Goal: Information Seeking & Learning: Learn about a topic

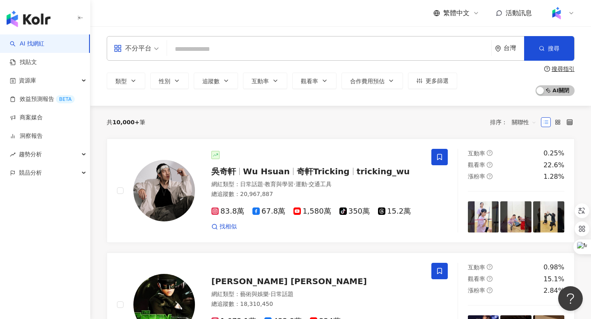
click at [255, 56] on input "search" at bounding box center [329, 49] width 318 height 16
type input "*"
type input "**"
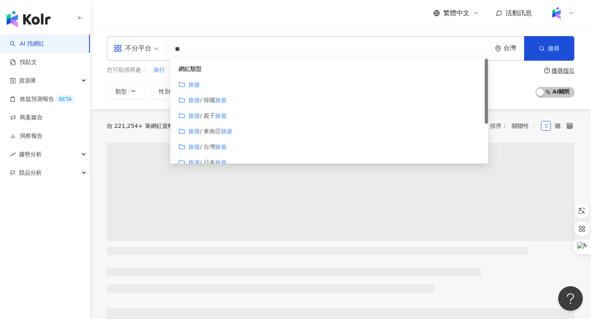
click at [207, 78] on div "網紅類型 旅遊 旅遊 / 韓國 旅遊 旅遊 / 親子 旅遊 旅遊 / 東南亞 旅遊 旅遊 / 台灣 旅遊 旅遊 / 日本 旅遊" at bounding box center [329, 116] width 318 height 115
click at [211, 23] on div "繁體中文 活動訊息" at bounding box center [341, 13] width 468 height 26
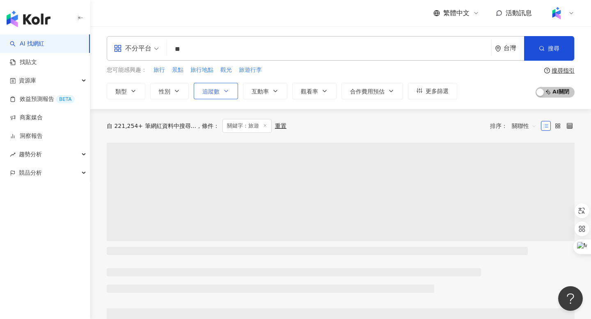
click at [214, 85] on button "追蹤數" at bounding box center [216, 91] width 44 height 16
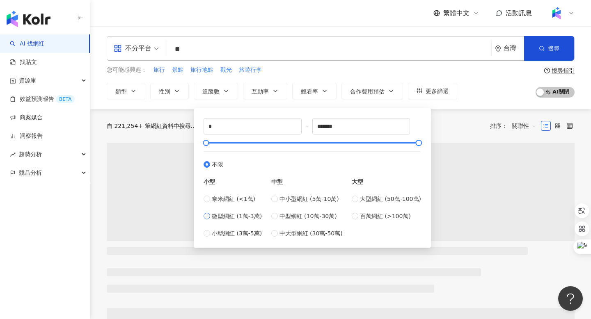
click at [233, 215] on span "微型網紅 (1萬-3萬)" at bounding box center [237, 216] width 50 height 9
type input "*****"
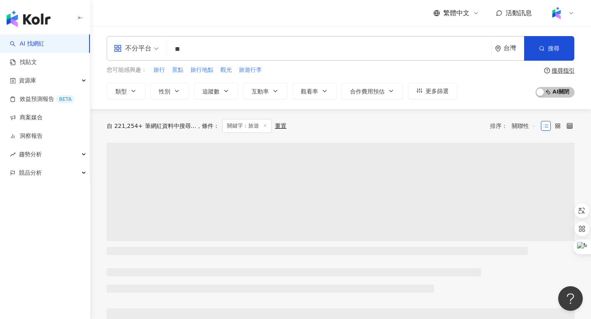
click at [322, 76] on div "您可能感興趣： 旅行 景點 旅行地點 觀光 旅遊行李 類型 性別 追蹤數 互動率 觀看率 合作費用預估 更多篩選 ***** - ***** 不限 小型 奈米…" at bounding box center [282, 83] width 351 height 34
click at [259, 93] on span "互動率" at bounding box center [260, 91] width 17 height 7
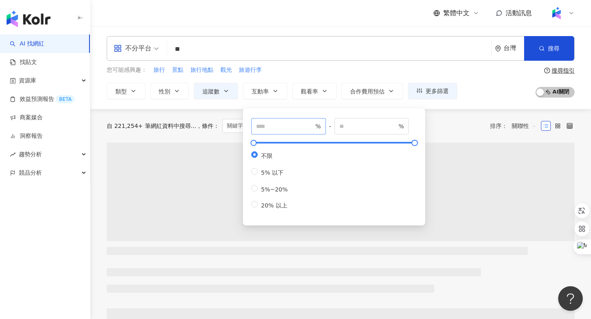
click at [281, 132] on span "%" at bounding box center [288, 126] width 75 height 16
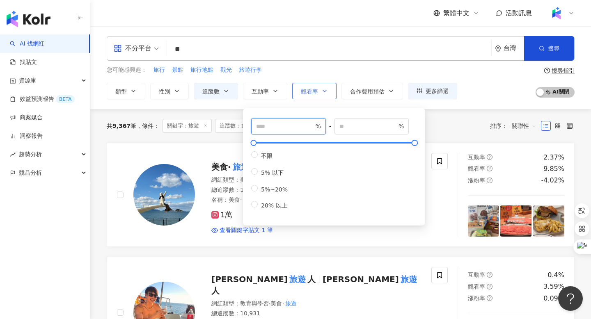
type input "*"
click at [314, 96] on button "觀看率" at bounding box center [314, 91] width 44 height 16
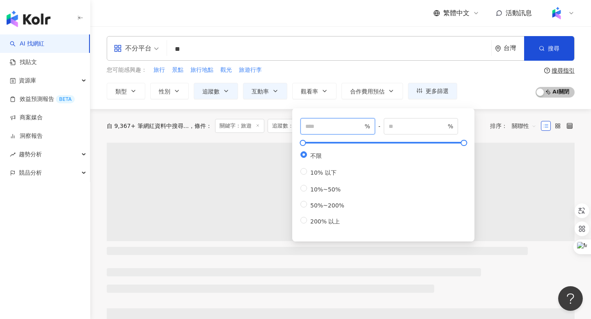
click at [320, 129] on input "number" at bounding box center [334, 126] width 57 height 9
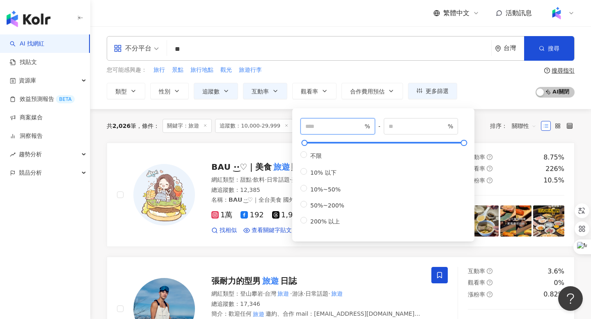
type input "***"
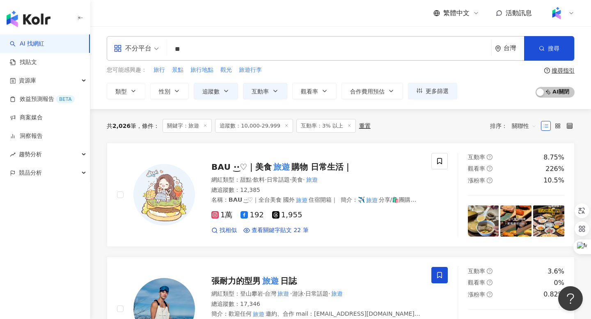
click at [319, 73] on div "您可能感興趣： 旅行 景點 旅行地點 觀光 旅遊行李" at bounding box center [282, 70] width 351 height 9
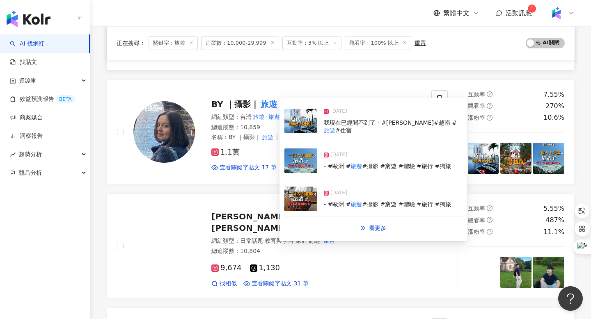
scroll to position [177, 0]
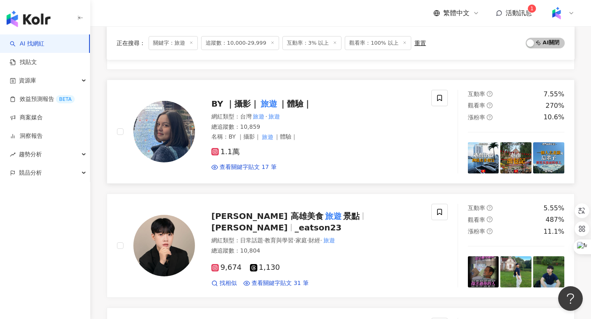
click at [241, 108] on span "BY ｜攝影｜" at bounding box center [235, 104] width 48 height 10
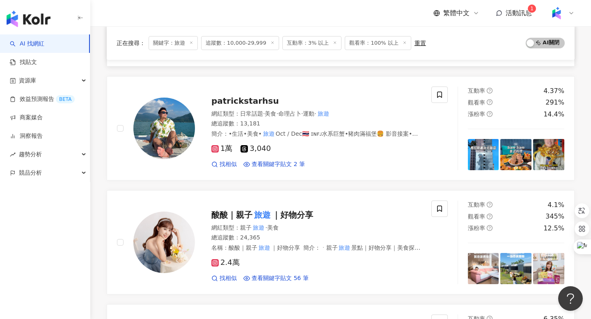
scroll to position [866, 0]
click at [232, 97] on span "patrickstarhsu" at bounding box center [244, 101] width 67 height 10
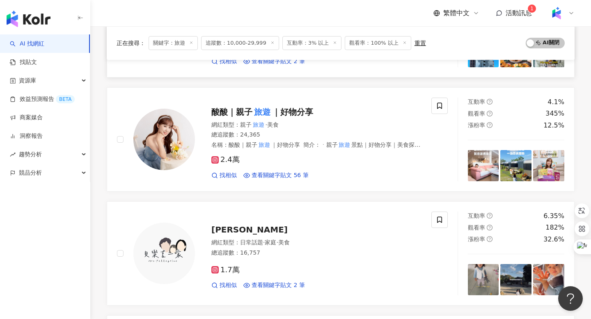
scroll to position [979, 0]
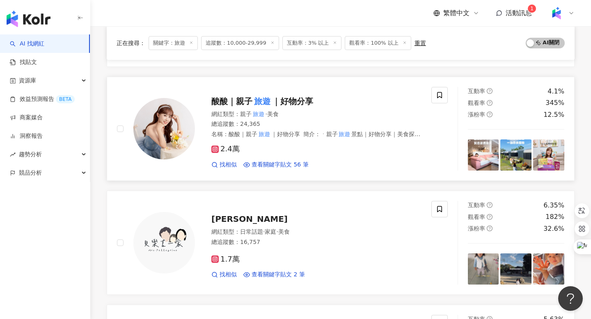
click at [283, 105] on span "｜好物分享" at bounding box center [292, 102] width 41 height 10
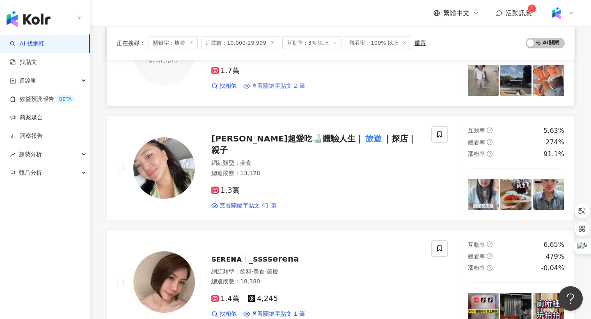
scroll to position [1169, 0]
click at [250, 151] on div "Mimi超愛吃🍶體驗人生｜ 旅遊 ｜探店｜親子 網紅類型 ： 美食 總追蹤數 ： 13,128 1.3萬 查看關鍵字貼文 41 筆" at bounding box center [308, 167] width 227 height 83
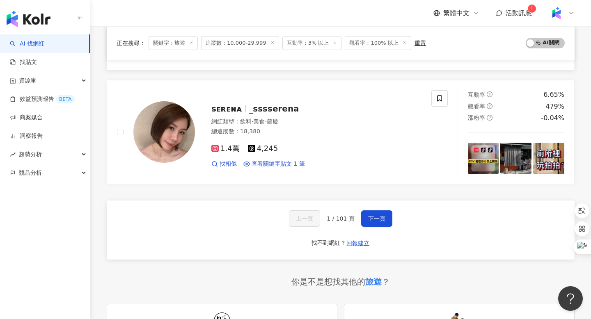
scroll to position [1321, 0]
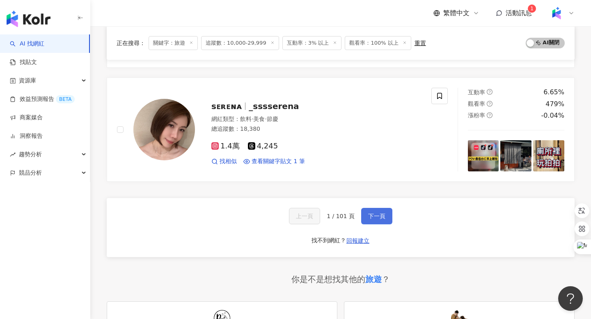
click at [364, 221] on button "下一頁" at bounding box center [376, 216] width 31 height 16
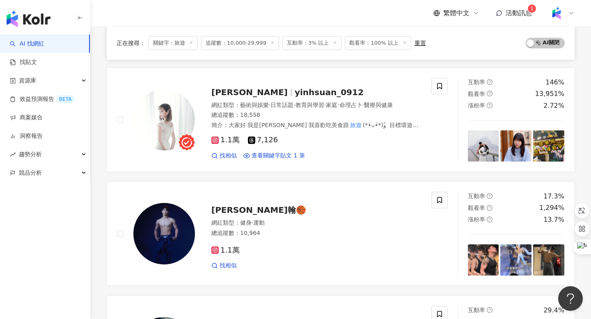
scroll to position [875, 0]
click at [295, 88] on span "yinhsuan_0912" at bounding box center [329, 92] width 69 height 10
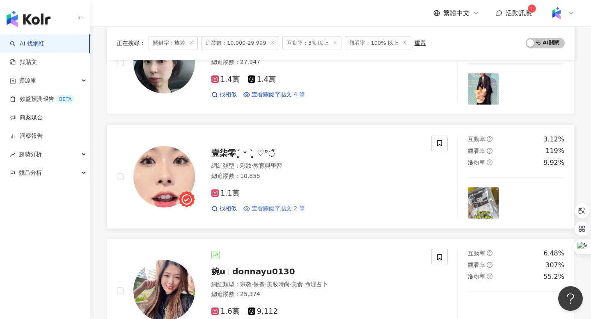
scroll to position [1154, 0]
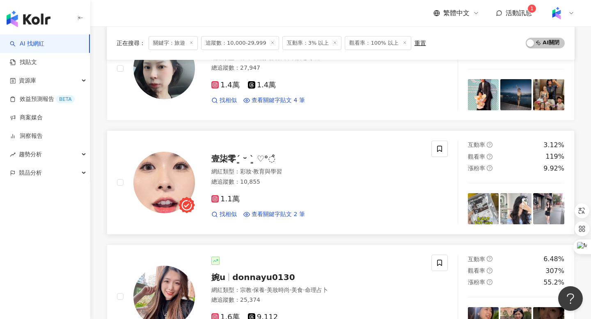
click at [236, 163] on span "壹柒零´͈ ᵕ `͈ ♡°◌̊" at bounding box center [243, 159] width 64 height 10
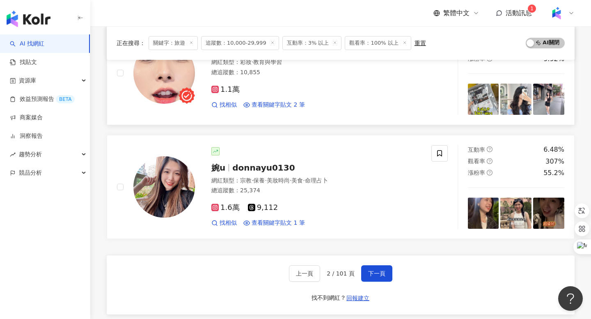
scroll to position [1279, 0]
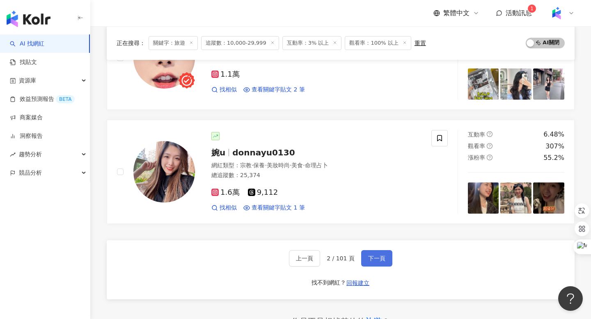
click at [364, 257] on button "下一頁" at bounding box center [376, 259] width 31 height 16
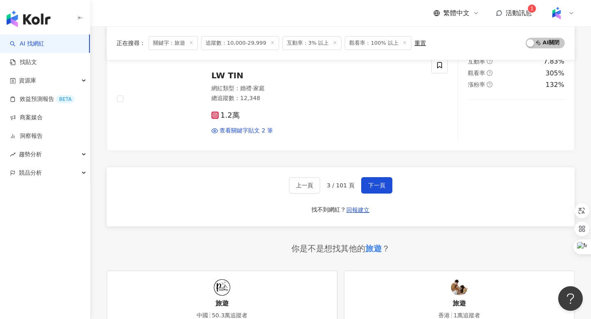
scroll to position [1369, 0]
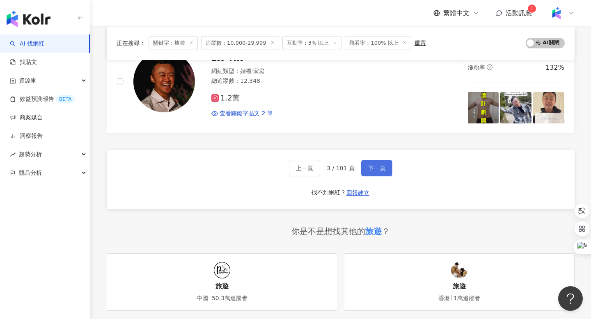
click at [362, 173] on button "下一頁" at bounding box center [376, 168] width 31 height 16
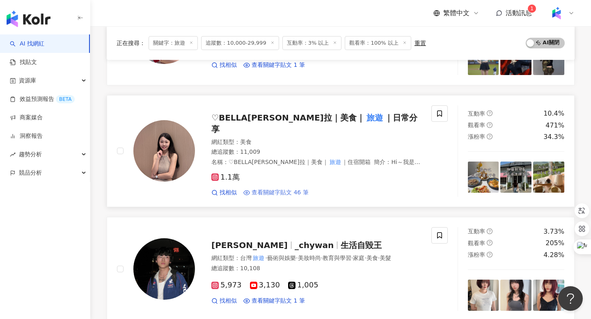
scroll to position [722, 0]
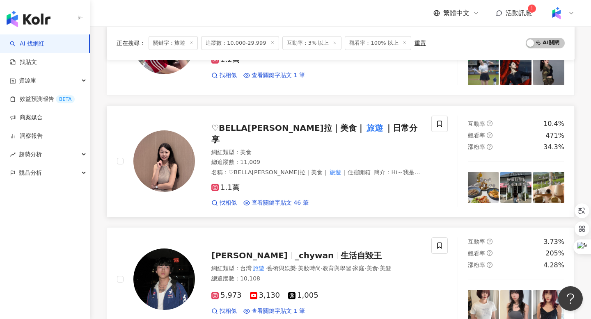
click at [246, 133] on span "♡︎BELLA貝拉｜美食｜" at bounding box center [288, 128] width 154 height 10
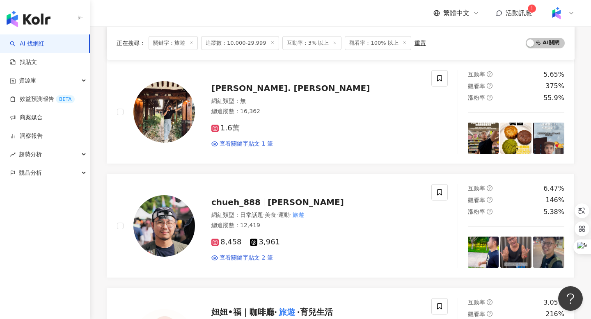
scroll to position [0, 0]
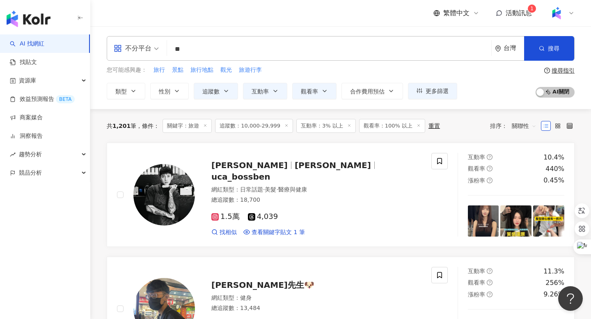
click at [192, 56] on input "**" at bounding box center [329, 49] width 318 height 16
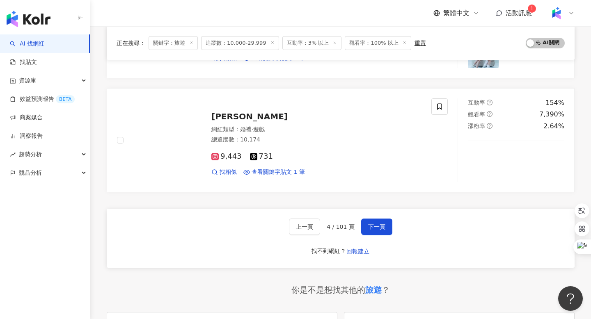
scroll to position [1319, 0]
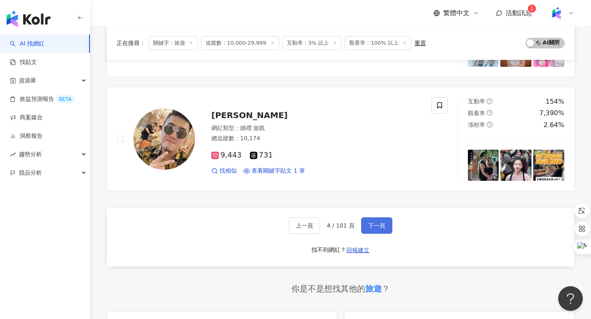
click at [369, 223] on span "下一頁" at bounding box center [376, 226] width 17 height 7
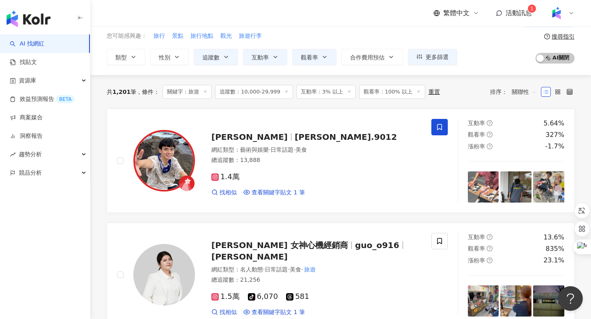
scroll to position [38, 0]
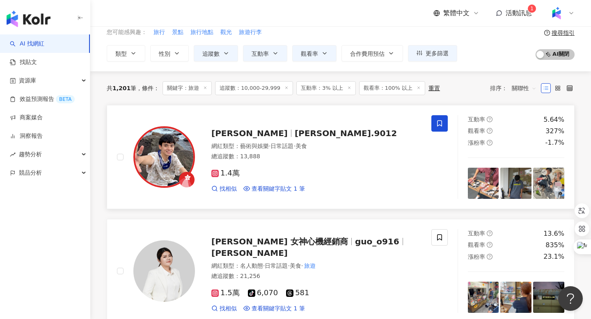
click at [245, 139] on div "蔡明憲 brian.9012" at bounding box center [316, 133] width 210 height 11
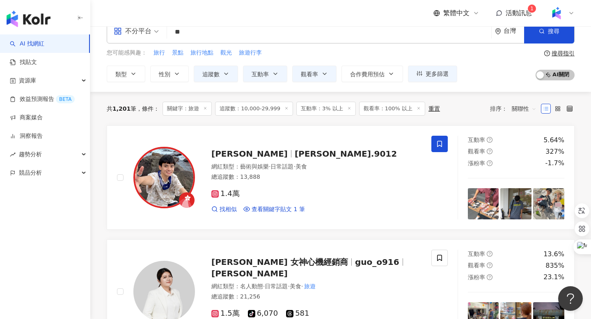
scroll to position [16, 0]
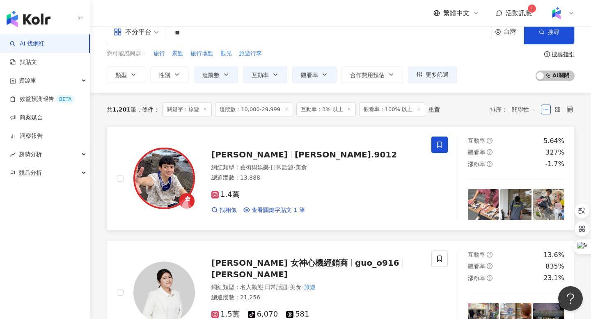
click at [295, 156] on span "brian.9012" at bounding box center [346, 155] width 102 height 10
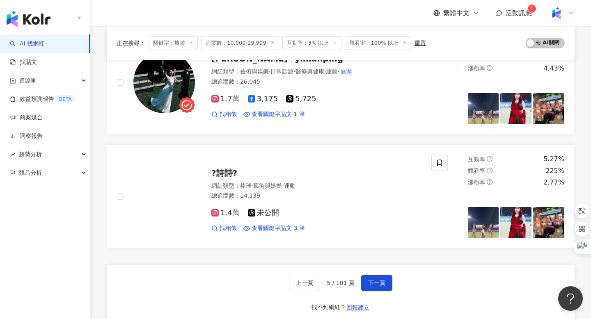
scroll to position [1254, 0]
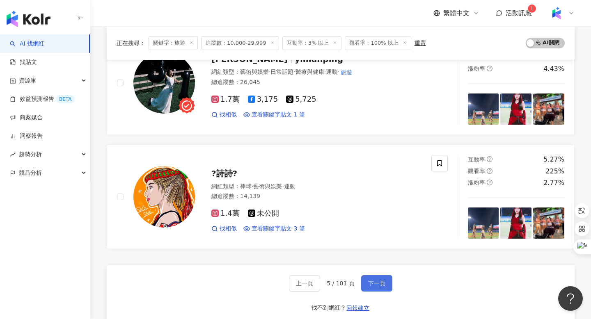
click at [368, 276] on button "下一頁" at bounding box center [376, 284] width 31 height 16
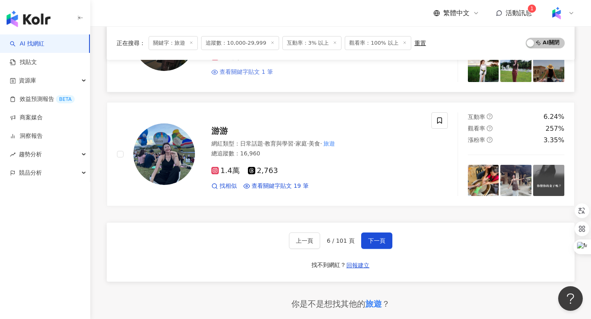
scroll to position [1374, 0]
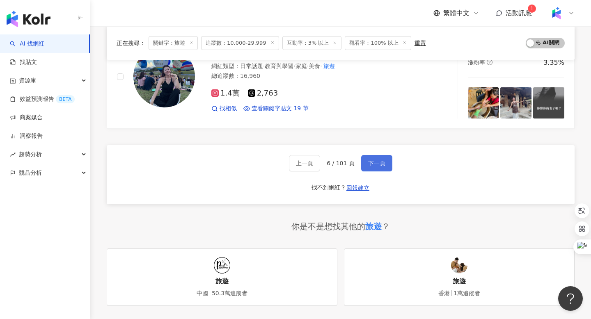
click at [368, 168] on button "下一頁" at bounding box center [376, 163] width 31 height 16
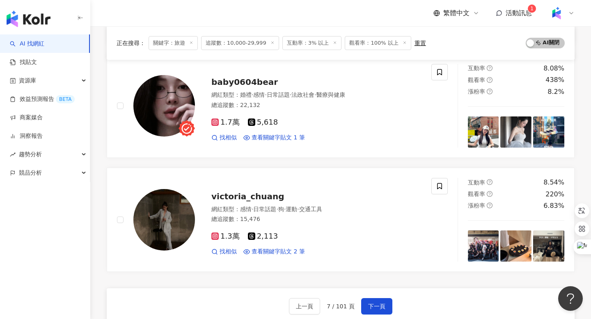
scroll to position [1248, 0]
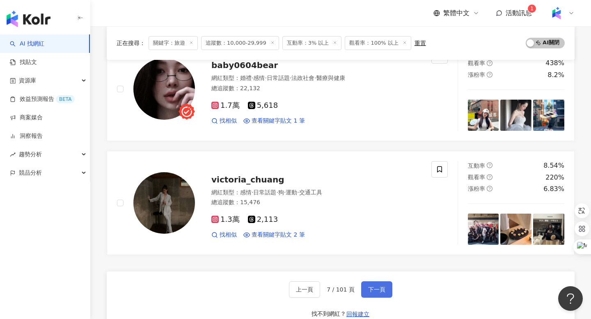
click at [376, 290] on span "下一頁" at bounding box center [376, 290] width 17 height 7
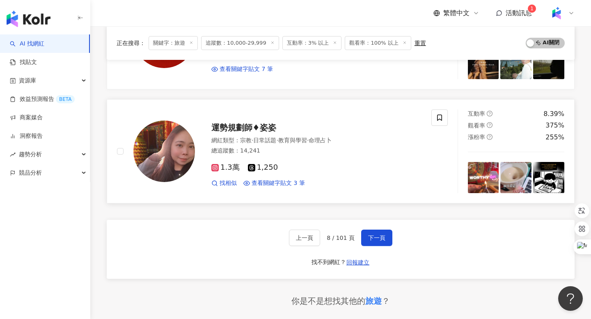
scroll to position [1323, 0]
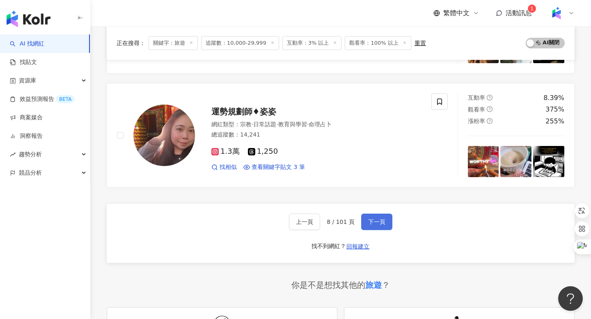
click at [380, 219] on span "下一頁" at bounding box center [376, 222] width 17 height 7
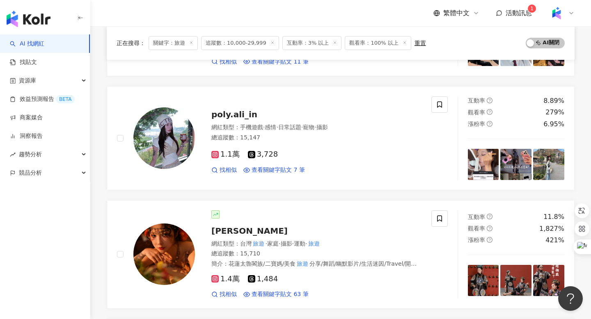
scroll to position [278, 0]
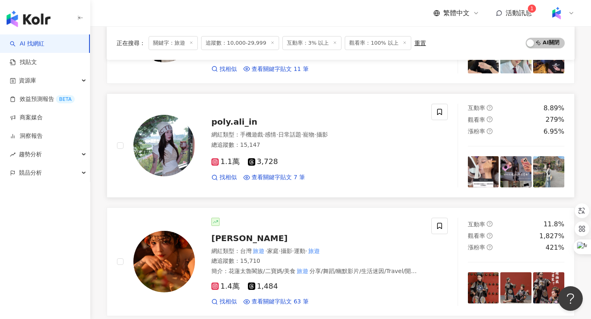
click at [240, 126] on span "poly.ali_in" at bounding box center [234, 122] width 46 height 10
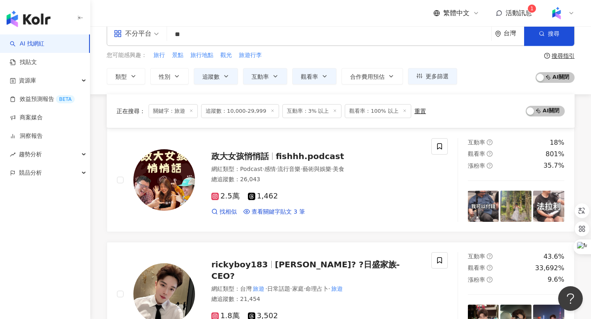
scroll to position [0, 0]
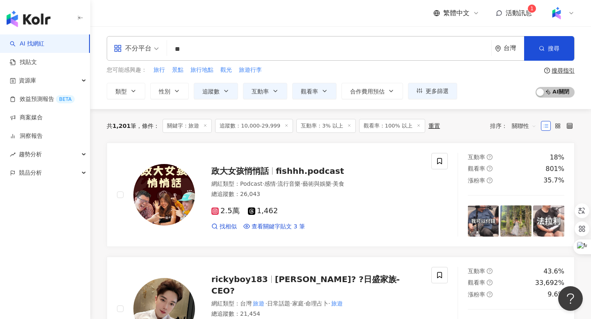
click at [200, 40] on div "不分平台 ** 台灣 搜尋 customizedTag 44248958-551b-413e-a4de-0f082a819897 網紅類型 旅遊 旅遊 / 韓…" at bounding box center [341, 48] width 468 height 25
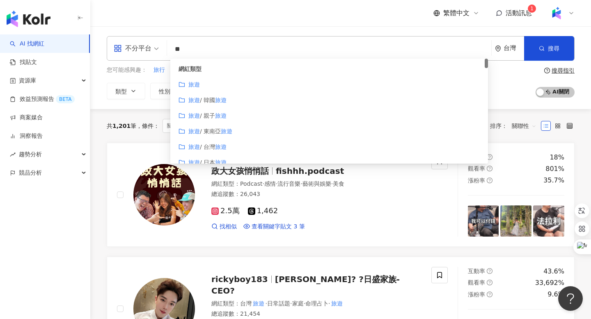
click at [192, 49] on input "**" at bounding box center [329, 49] width 318 height 16
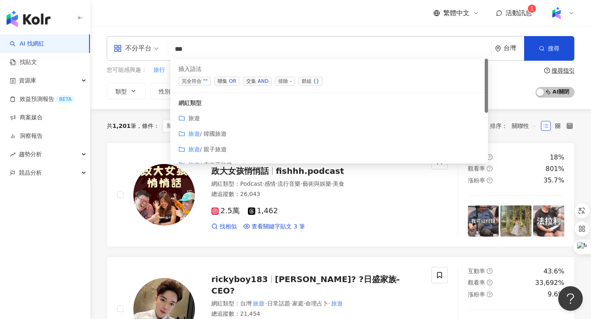
click at [248, 82] on span "交集 AND" at bounding box center [257, 81] width 29 height 9
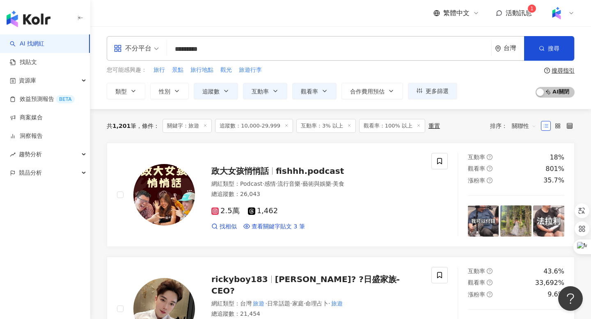
type input "*********"
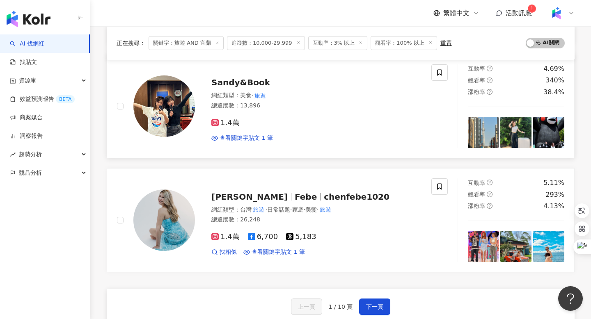
scroll to position [1170, 0]
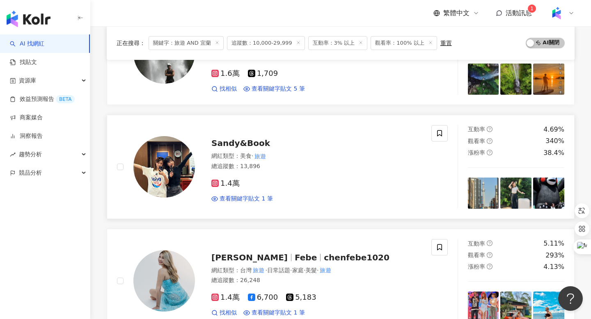
click at [241, 142] on span "Sandy&Book" at bounding box center [240, 143] width 59 height 10
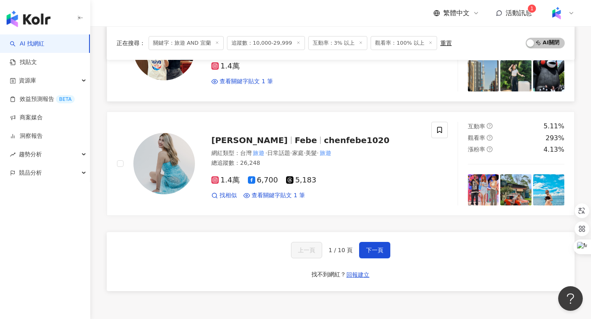
scroll to position [1300, 0]
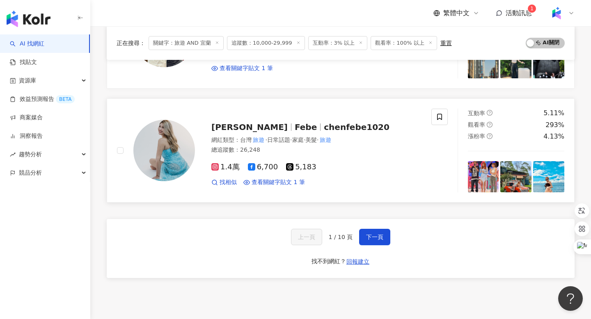
click at [324, 131] on span "chenfebe1020" at bounding box center [357, 127] width 66 height 10
click at [372, 239] on span "下一頁" at bounding box center [374, 237] width 17 height 7
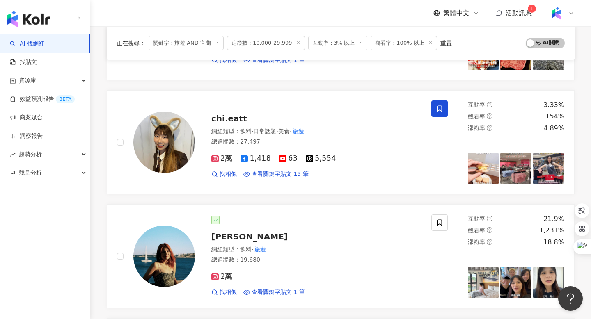
scroll to position [294, 0]
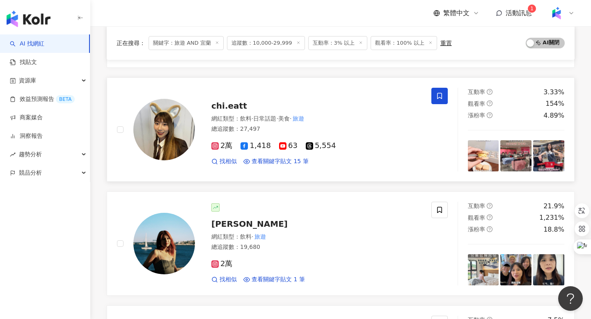
click at [228, 108] on span "chi.eatt" at bounding box center [229, 106] width 36 height 10
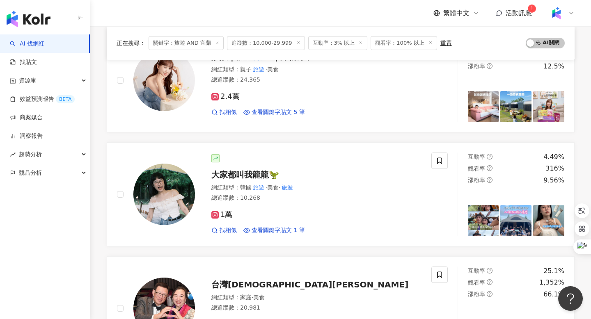
scroll to position [699, 0]
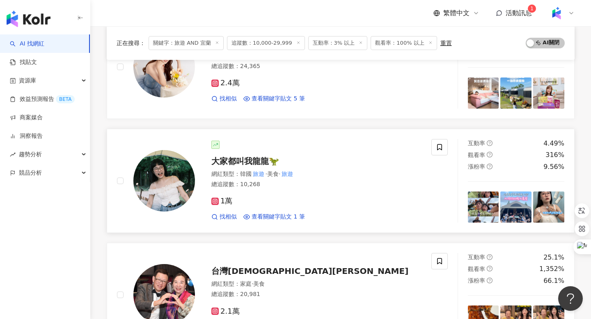
click at [248, 168] on div "大家都叫我龍龍🦖 網紅類型 ： 韓國 旅遊 · 美食 · 旅遊 總追蹤數 ： 10,268 1萬 找相似 查看關鍵字貼文 1 筆" at bounding box center [308, 181] width 227 height 80
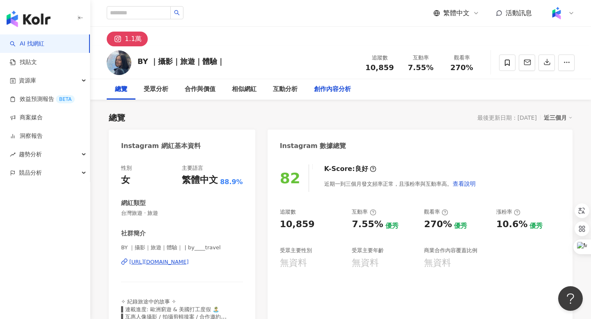
click at [317, 92] on div "創作內容分析" at bounding box center [332, 90] width 37 height 10
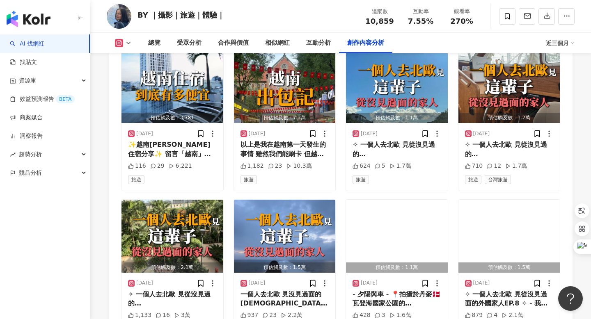
scroll to position [2442, 0]
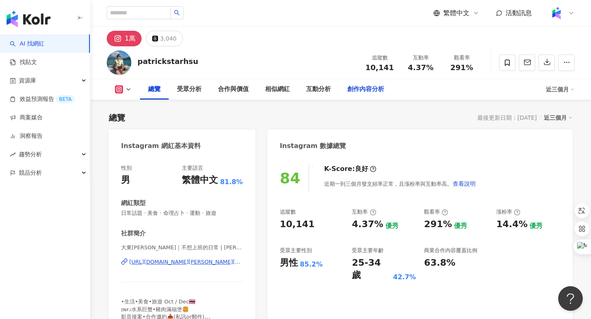
click at [359, 93] on div "創作內容分析" at bounding box center [365, 90] width 37 height 10
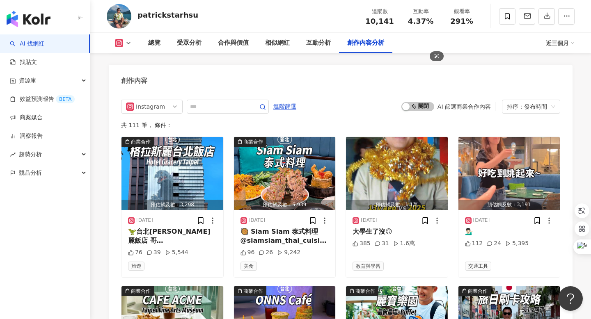
scroll to position [2801, 0]
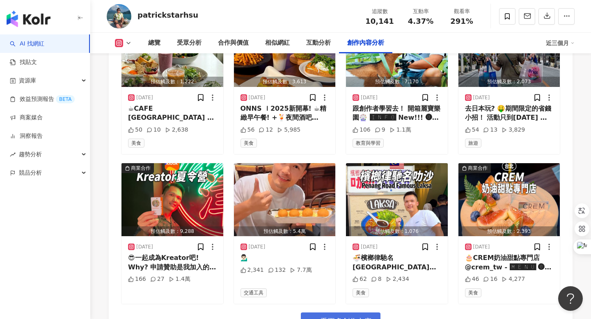
click at [319, 313] on button "看更多創作內容" at bounding box center [341, 322] width 80 height 18
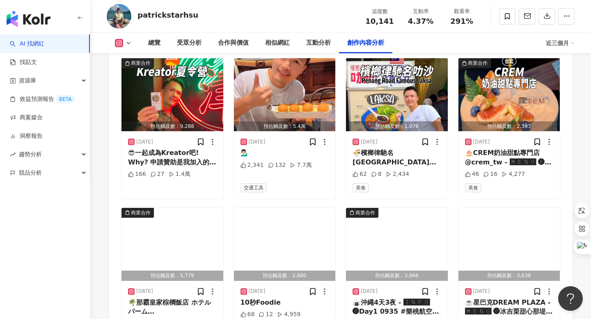
scroll to position [2981, 0]
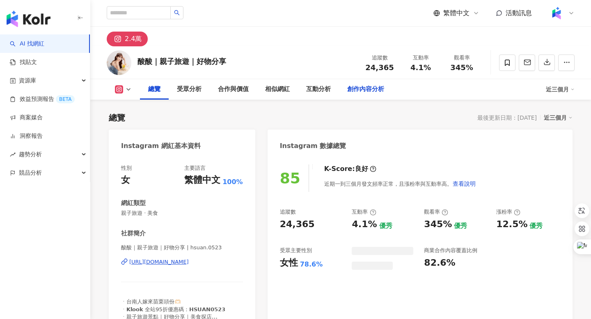
click at [372, 91] on div "創作內容分析" at bounding box center [365, 90] width 37 height 10
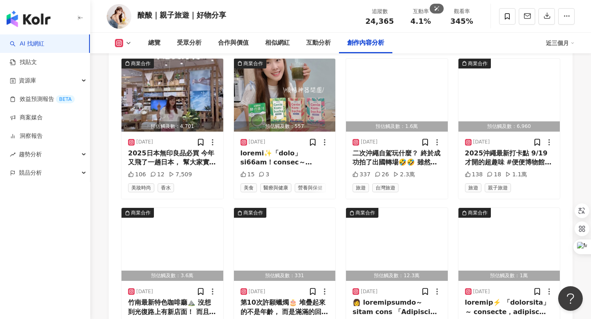
scroll to position [2860, 0]
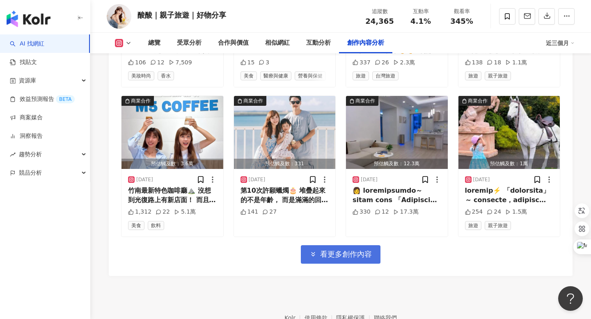
click at [322, 250] on span "看更多創作內容" at bounding box center [346, 254] width 52 height 9
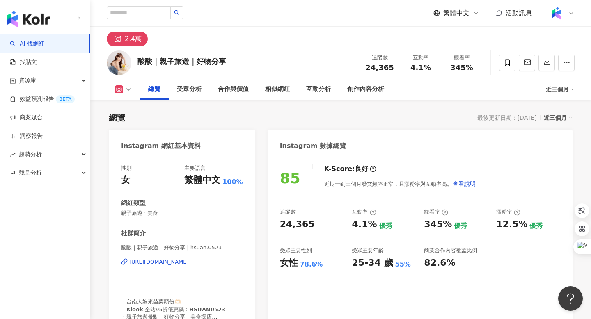
scroll to position [88, 0]
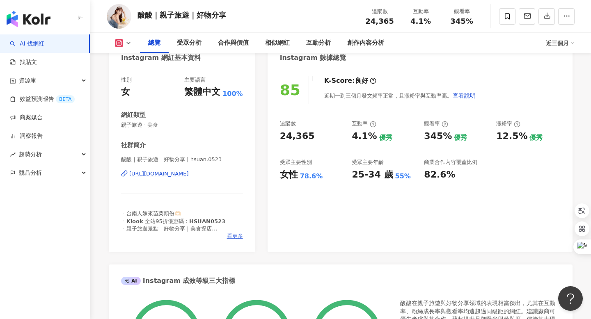
click at [235, 233] on span "看更多" at bounding box center [235, 236] width 16 height 7
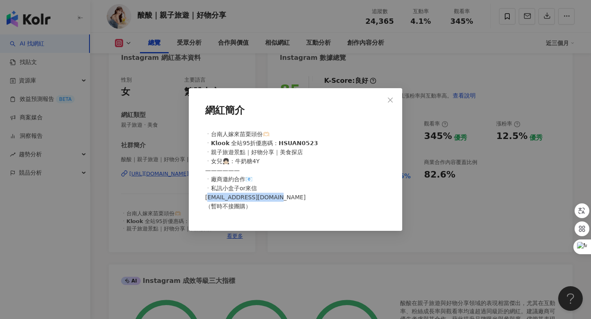
drag, startPoint x: 282, startPoint y: 196, endPoint x: 210, endPoint y: 198, distance: 72.3
click at [210, 198] on div "ㆍ台南人嫁來苗栗頭份🫶🏻 ㆍ𝗞𝗹𝗼𝗼𝗸 全站95折優惠碼：𝗛𝗦𝗨𝗔𝗡𝟬𝟱𝟮𝟯 ㆍ親子旅遊景點｜好物分享｜美食探店 ㆍ女兒👧🏻：牛奶糖4Y —————— ㆍ廠商…" at bounding box center [295, 173] width 187 height 95
copy span "om （暫時不接團購）"
click at [389, 102] on icon "close" at bounding box center [390, 100] width 7 height 7
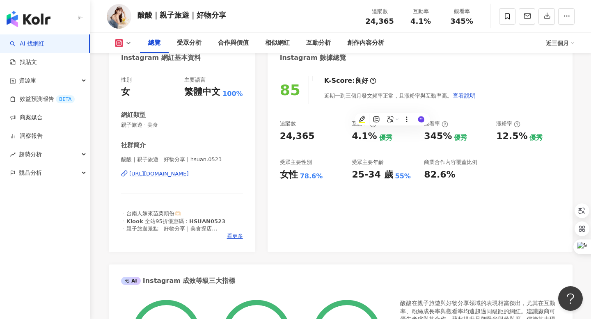
click at [181, 177] on div "https://www.instagram.com/hsuan.0523/" at bounding box center [159, 173] width 60 height 7
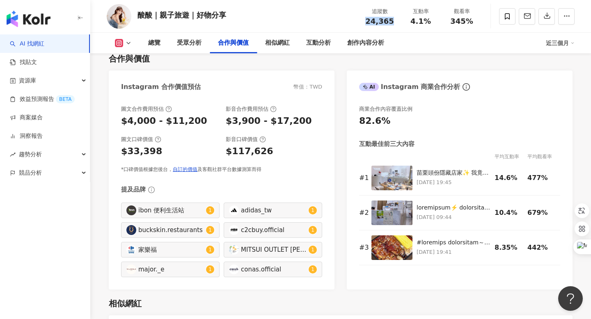
drag, startPoint x: 393, startPoint y: 21, endPoint x: 367, endPoint y: 21, distance: 25.5
click at [367, 21] on div "24,365" at bounding box center [379, 21] width 31 height 8
copy span "24,365"
drag, startPoint x: 430, startPoint y: 23, endPoint x: 414, endPoint y: 23, distance: 16.4
click at [414, 23] on div "4.1%" at bounding box center [420, 21] width 31 height 8
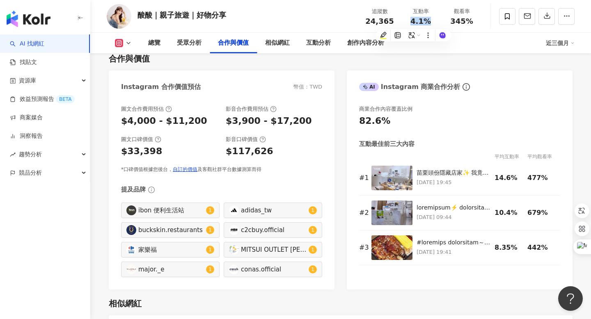
copy span "4.1%"
drag, startPoint x: 473, startPoint y: 21, endPoint x: 453, endPoint y: 21, distance: 20.5
click at [453, 21] on div "345%" at bounding box center [461, 21] width 31 height 8
copy span "345%"
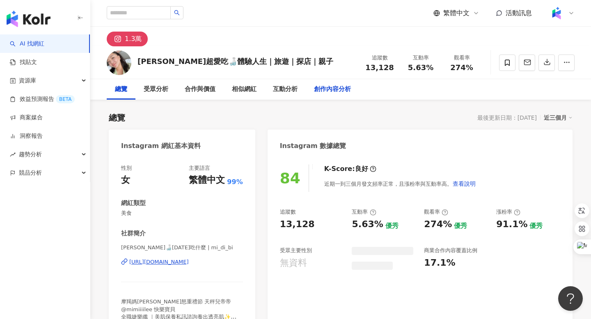
click at [347, 94] on div "創作內容分析" at bounding box center [332, 90] width 37 height 10
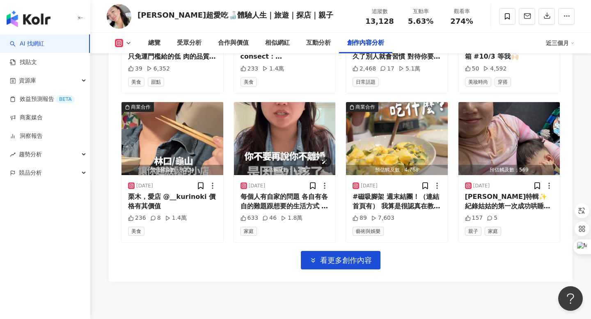
scroll to position [2752, 0]
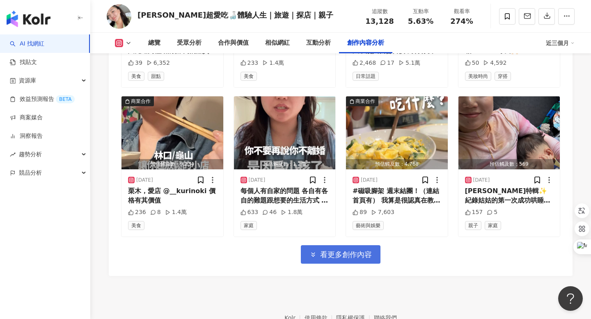
click at [313, 259] on span "button" at bounding box center [313, 255] width 7 height 9
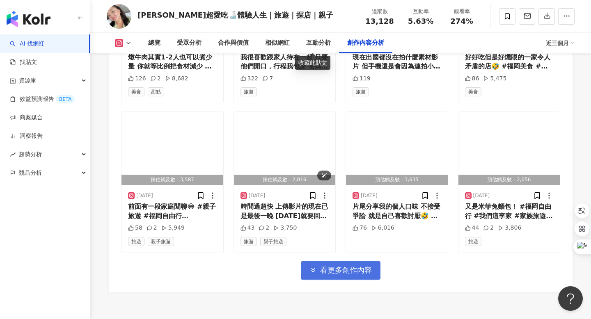
scroll to position [3185, 0]
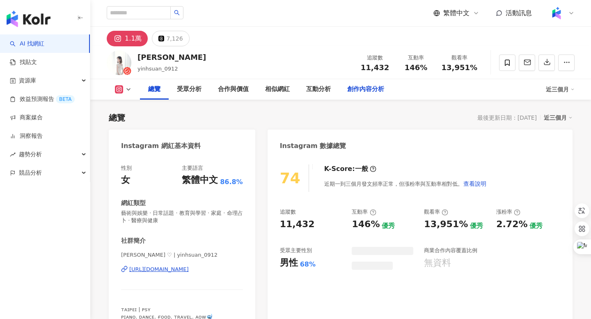
click at [368, 92] on div "創作內容分析" at bounding box center [365, 90] width 37 height 10
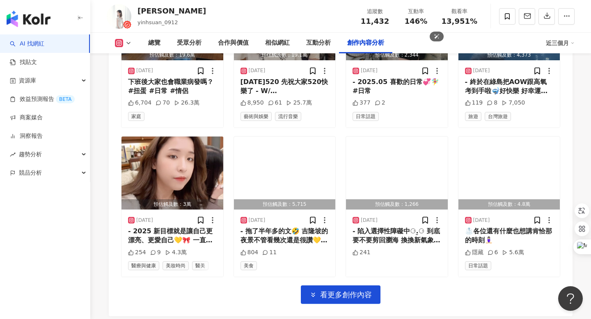
scroll to position [2853, 0]
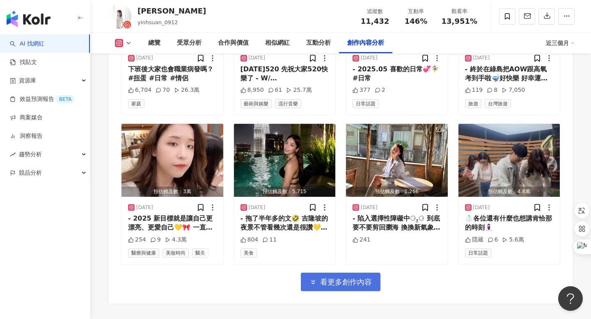
click at [361, 278] on span "看更多創作內容" at bounding box center [346, 282] width 52 height 9
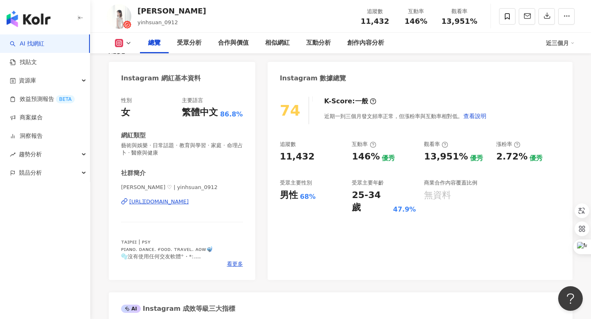
scroll to position [0, 0]
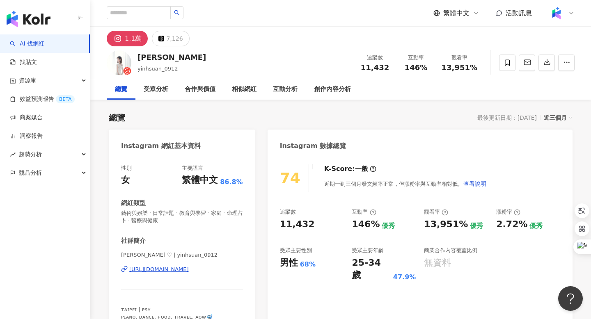
click at [164, 269] on div "https://www.instagram.com/yinhsuan_0912/" at bounding box center [159, 269] width 60 height 7
click at [189, 267] on div "https://www.instagram.com/yinhsuan_0912/" at bounding box center [159, 269] width 60 height 7
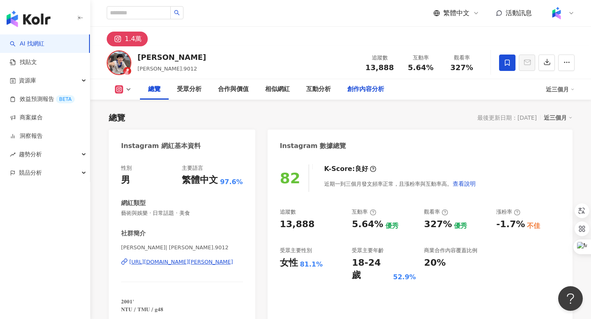
click at [359, 92] on div "創作內容分析" at bounding box center [365, 90] width 37 height 10
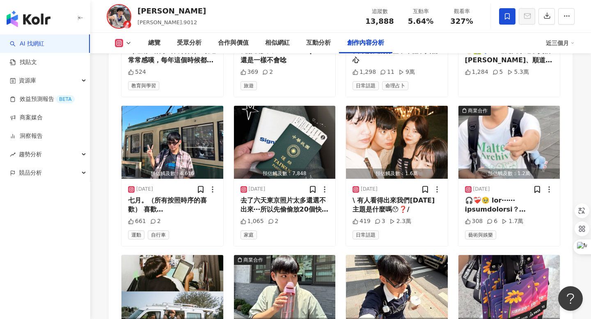
scroll to position [2756, 0]
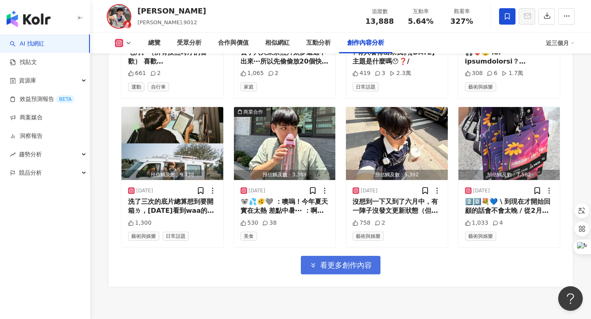
click at [337, 261] on span "看更多創作內容" at bounding box center [346, 265] width 52 height 9
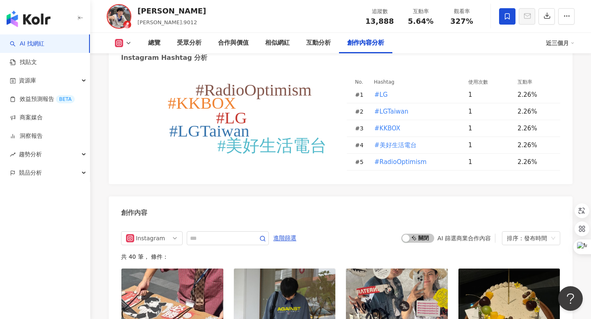
scroll to position [2230, 0]
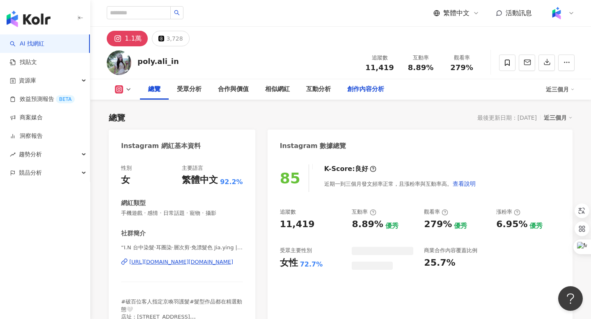
click at [363, 88] on div "創作內容分析" at bounding box center [365, 90] width 37 height 10
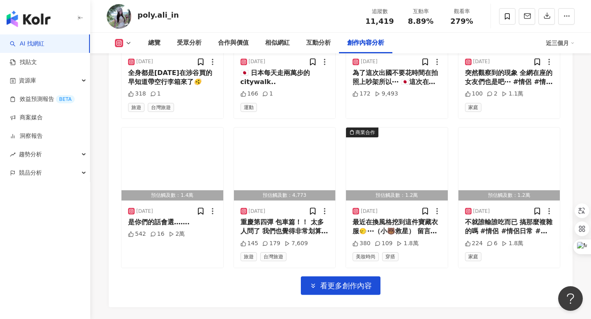
scroll to position [2799, 0]
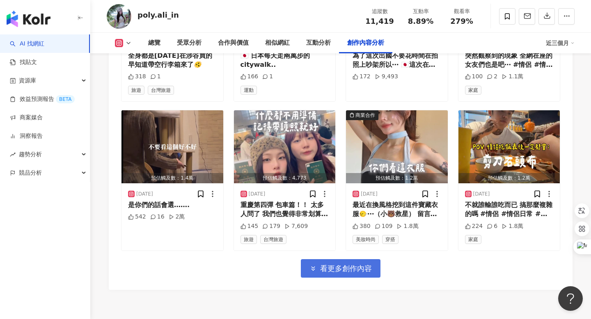
click at [324, 260] on button "看更多創作內容" at bounding box center [341, 269] width 80 height 18
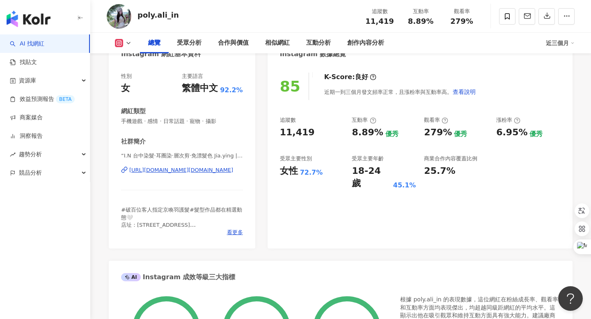
scroll to position [100, 0]
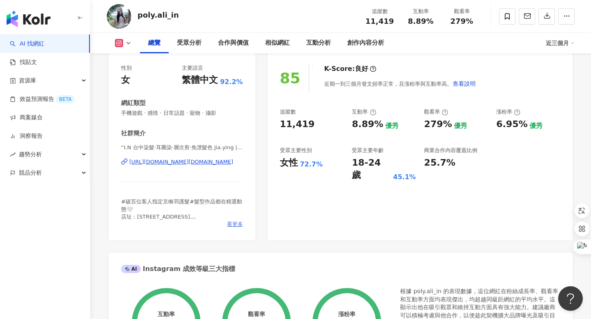
click at [235, 227] on span "看更多" at bounding box center [235, 224] width 16 height 7
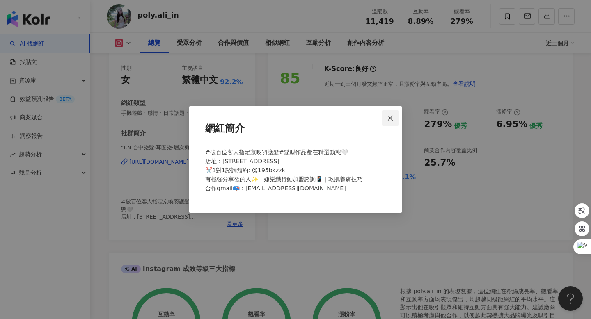
click at [391, 118] on icon "close" at bounding box center [390, 117] width 5 height 5
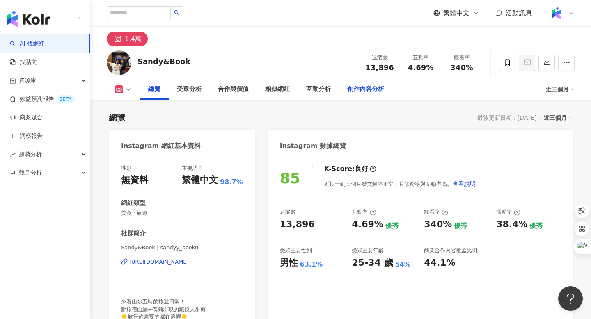
click at [363, 92] on div "創作內容分析" at bounding box center [365, 90] width 37 height 10
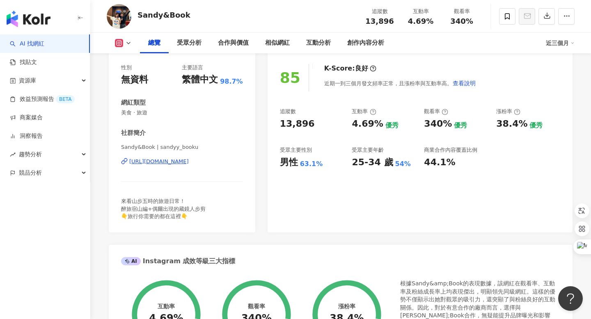
scroll to position [108, 0]
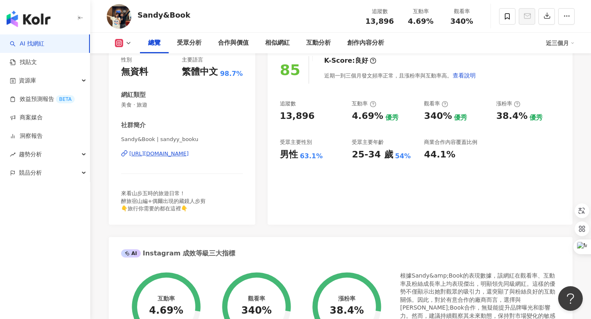
click at [165, 154] on div "https://www.instagram.com/sandyy_booku/" at bounding box center [159, 153] width 60 height 7
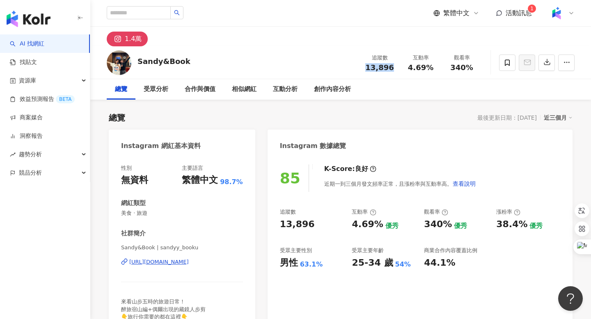
drag, startPoint x: 394, startPoint y: 68, endPoint x: 367, endPoint y: 68, distance: 27.1
click at [367, 68] on div "13,896" at bounding box center [379, 68] width 31 height 8
copy span "13,896"
drag, startPoint x: 435, startPoint y: 67, endPoint x: 408, endPoint y: 67, distance: 26.7
click at [408, 67] on div "4.69%" at bounding box center [420, 68] width 31 height 8
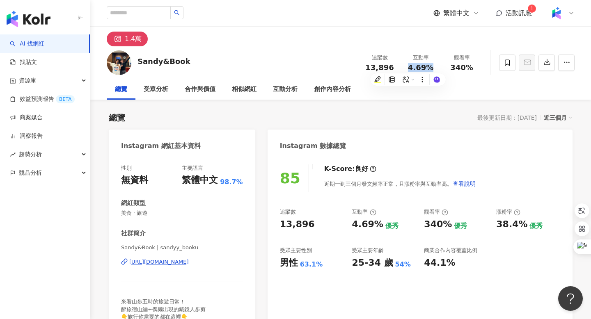
copy span "4.69%"
drag, startPoint x: 474, startPoint y: 71, endPoint x: 449, endPoint y: 69, distance: 25.6
click at [449, 69] on div "340%" at bounding box center [461, 68] width 31 height 8
copy span "340%"
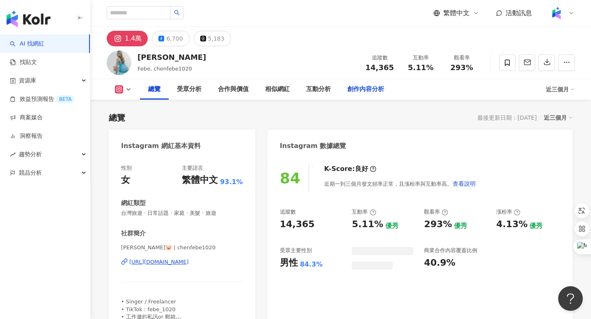
click at [353, 93] on div "創作內容分析" at bounding box center [365, 89] width 53 height 21
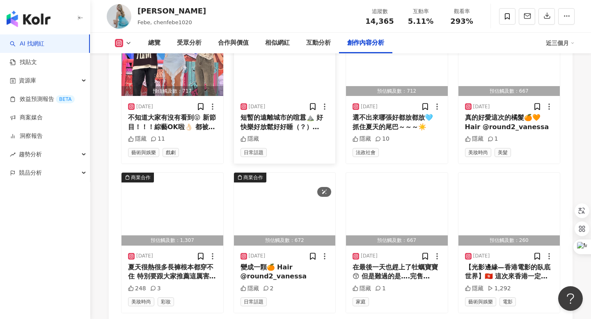
scroll to position [2657, 0]
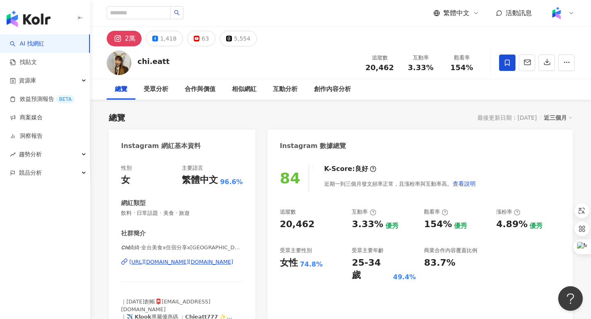
click at [329, 99] on div "創作內容分析" at bounding box center [332, 89] width 53 height 21
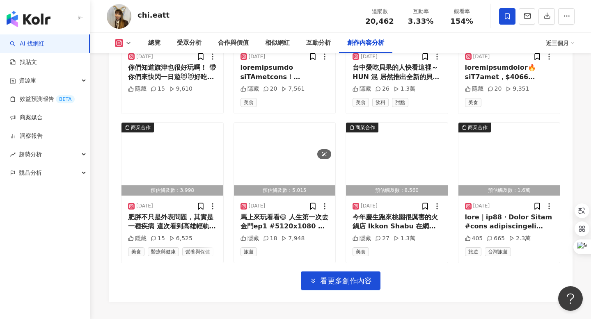
scroll to position [2854, 0]
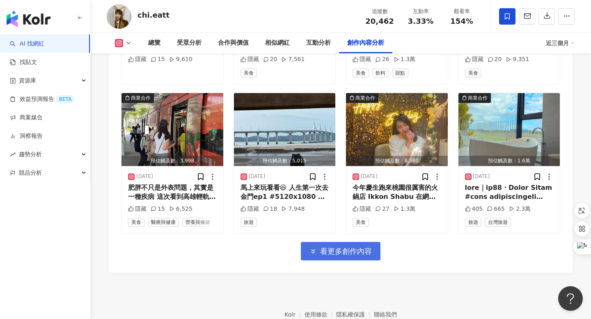
click at [331, 247] on span "看更多創作內容" at bounding box center [346, 251] width 52 height 9
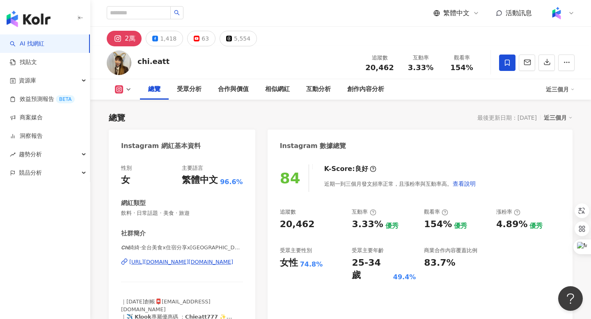
scroll to position [98, 0]
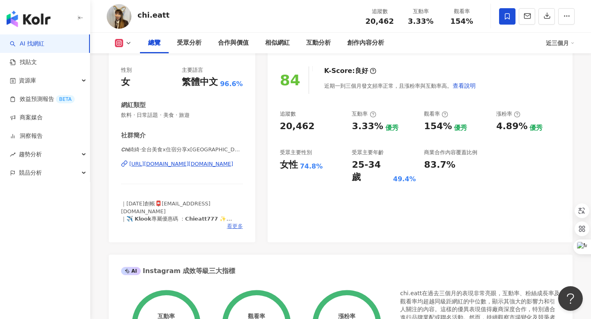
click at [229, 225] on span "看更多" at bounding box center [235, 226] width 16 height 7
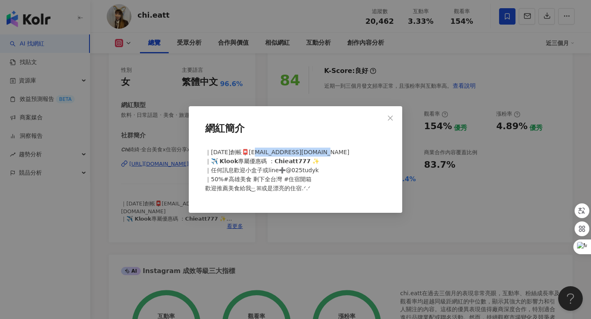
drag, startPoint x: 337, startPoint y: 156, endPoint x: 258, endPoint y: 154, distance: 78.9
click at [258, 154] on div "｜2018年11月創帳📮chichang570@gmail.com ｜✈️ 𝗞𝗹𝗼𝗼𝗸專屬優惠碼 ：𝗖𝗵𝗶𝗲𝗮𝘁𝘁𝟳𝟳𝟳 ✨ ｜任何訊息歡迎小盒子或line➕…" at bounding box center [295, 174] width 187 height 59
copy span "hichang570@gmail.com"
click at [371, 144] on div "網紅簡介" at bounding box center [295, 132] width 187 height 25
click at [397, 119] on span "Close" at bounding box center [390, 118] width 16 height 7
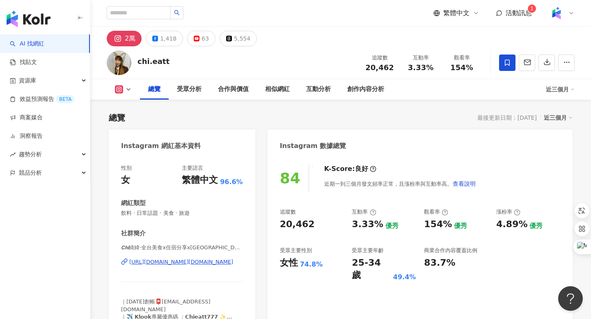
scroll to position [112, 0]
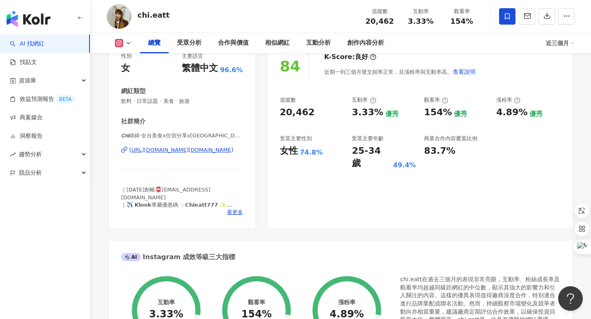
click at [192, 151] on div "https://www.instagram.com/chi.eatt/" at bounding box center [181, 150] width 104 height 7
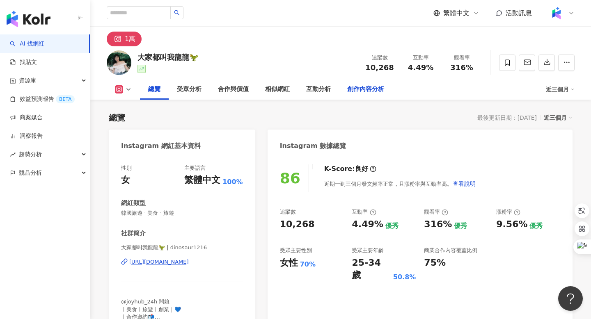
click at [370, 94] on div "創作內容分析" at bounding box center [365, 90] width 37 height 10
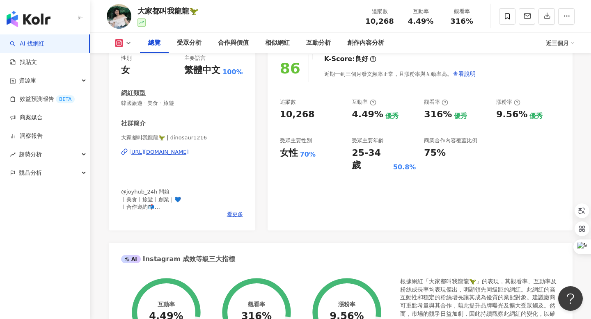
scroll to position [118, 0]
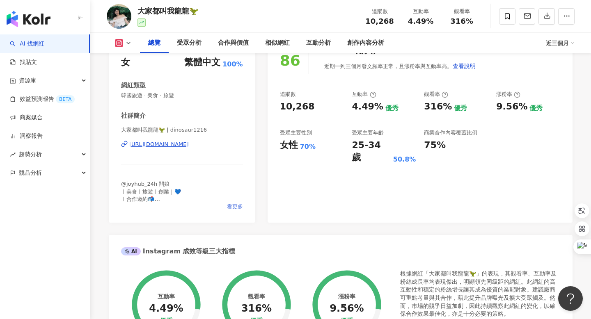
click at [233, 205] on span "看更多" at bounding box center [235, 206] width 16 height 7
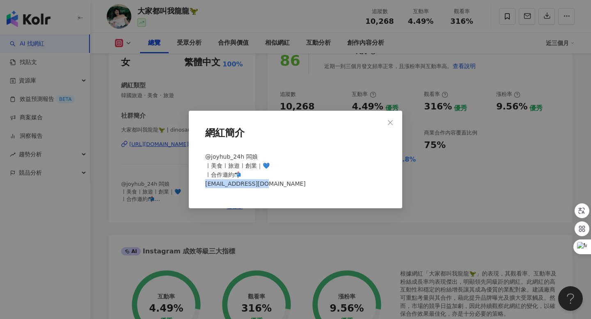
drag, startPoint x: 270, startPoint y: 189, endPoint x: 204, endPoint y: 186, distance: 66.2
click at [204, 186] on div "@joyhub_24h 闆娘 ㅣ美食ㅣ旅遊ㅣ創業｜💙 ㅣ合作邀約📬 [EMAIL_ADDRESS][DOMAIN_NAME]" at bounding box center [295, 174] width 187 height 50
copy span "[EMAIL_ADDRESS][DOMAIN_NAME]"
click at [393, 122] on icon "close" at bounding box center [390, 123] width 7 height 7
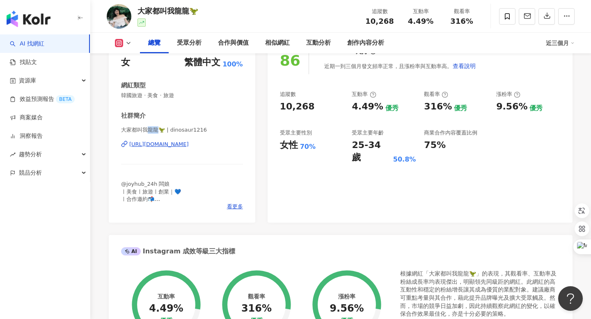
drag, startPoint x: 156, startPoint y: 132, endPoint x: 147, endPoint y: 132, distance: 9.4
click at [147, 132] on span "大家都叫我龍龍🦖 | dinosaur1216" at bounding box center [182, 129] width 122 height 7
copy span "龍龍"
click at [189, 143] on div "[URL][DOMAIN_NAME]" at bounding box center [159, 144] width 60 height 7
drag, startPoint x: 200, startPoint y: 12, endPoint x: 136, endPoint y: 11, distance: 64.1
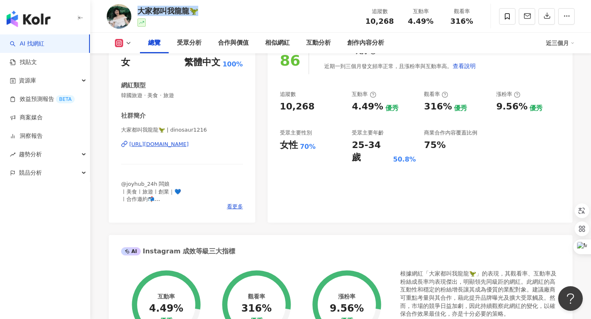
click at [136, 11] on div "大家都叫我龍龍🦖 追蹤數 10,268 互動率 4.49% 觀看率 316%" at bounding box center [340, 16] width 501 height 32
copy div "大家都叫我龍龍🦖"
